Goal: Obtain resource: Obtain resource

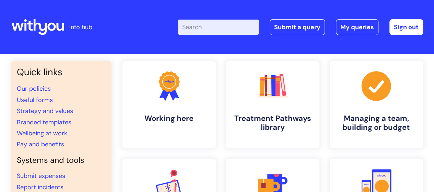
click at [221, 18] on div "Enter your search term here... Search Submit a query My queries Welcome Kayleig…" at bounding box center [267, 27] width 309 height 40
click at [219, 25] on input "Enter your search term here..." at bounding box center [218, 27] width 81 height 15
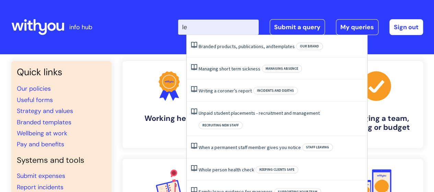
type input "l"
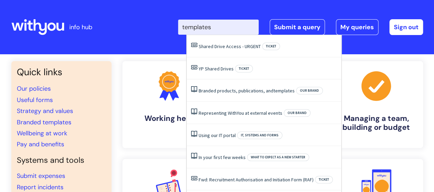
type input "templates"
click button "Search" at bounding box center [0, 0] width 0 height 0
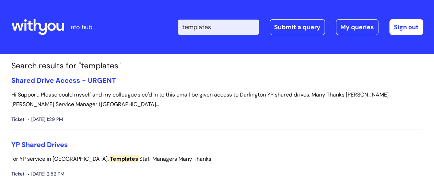
drag, startPoint x: 238, startPoint y: 27, endPoint x: 97, endPoint y: 26, distance: 140.6
click at [97, 26] on div "info hub Enter your search term here... templates Search Submit a query My quer…" at bounding box center [216, 27] width 411 height 40
click at [45, 24] on icon at bounding box center [39, 27] width 13 height 16
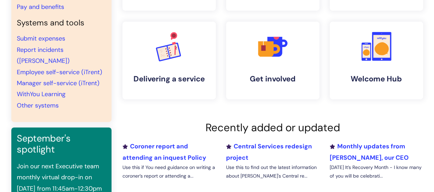
scroll to position [69, 0]
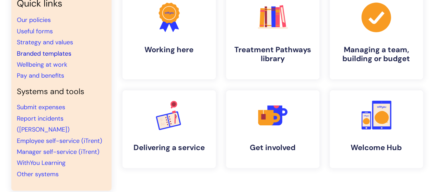
click at [64, 53] on link "Branded templates" at bounding box center [44, 53] width 55 height 8
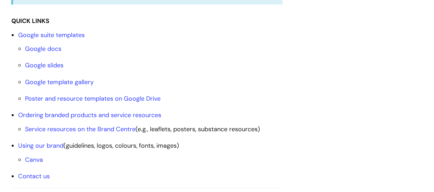
scroll to position [206, 0]
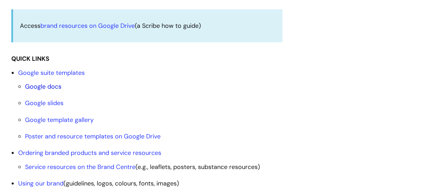
click at [41, 87] on link "Google docs" at bounding box center [43, 86] width 36 height 8
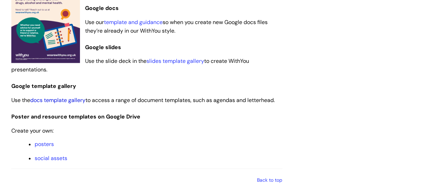
click at [74, 100] on link "docs template gallery" at bounding box center [57, 99] width 55 height 7
